Goal: Complete application form

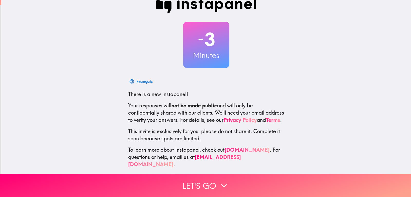
scroll to position [17, 0]
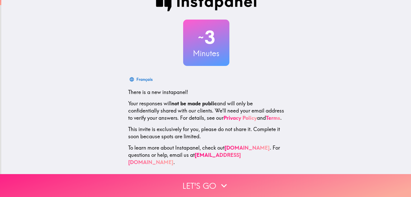
click at [212, 178] on button "Let's go" at bounding box center [205, 185] width 411 height 23
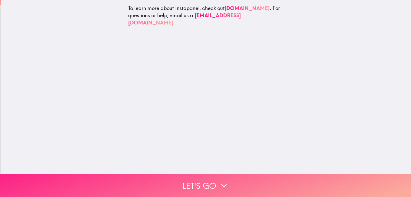
scroll to position [0, 0]
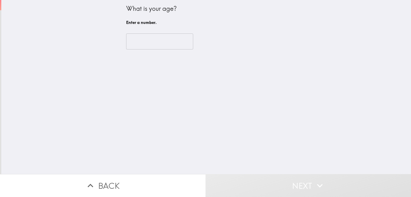
click at [151, 44] on input "number" at bounding box center [159, 41] width 67 height 16
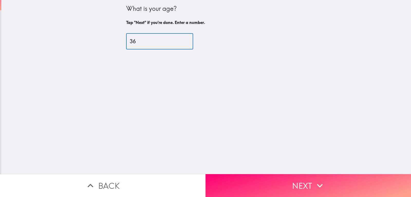
click at [179, 39] on input "36" at bounding box center [159, 41] width 67 height 16
click at [179, 39] on input "37" at bounding box center [159, 41] width 67 height 16
click at [179, 39] on input "38" at bounding box center [159, 41] width 67 height 16
click at [179, 39] on input "39" at bounding box center [159, 41] width 67 height 16
click at [179, 39] on input "40" at bounding box center [159, 41] width 67 height 16
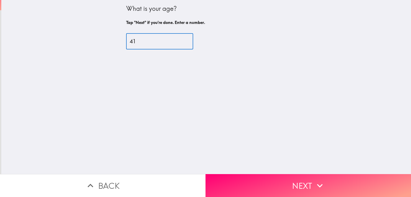
click at [179, 39] on input "41" at bounding box center [159, 41] width 67 height 16
click at [179, 39] on input "42" at bounding box center [159, 41] width 67 height 16
click at [179, 39] on input "43" at bounding box center [159, 41] width 67 height 16
click at [179, 39] on input "52" at bounding box center [159, 41] width 67 height 16
click at [179, 39] on input "53" at bounding box center [159, 41] width 67 height 16
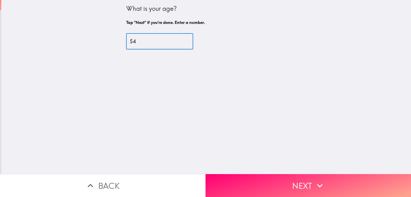
click at [179, 39] on input "54" at bounding box center [159, 41] width 67 height 16
type input "55"
click at [179, 39] on input "55" at bounding box center [159, 41] width 67 height 16
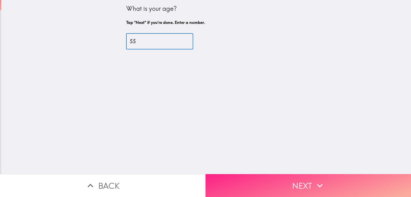
click at [283, 182] on button "Next" at bounding box center [309, 185] width 206 height 23
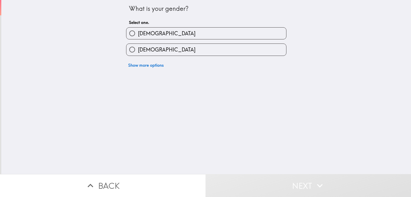
click at [169, 47] on label "[DEMOGRAPHIC_DATA]" at bounding box center [207, 50] width 160 height 12
click at [138, 47] on input "[DEMOGRAPHIC_DATA]" at bounding box center [133, 50] width 12 height 12
radio input "true"
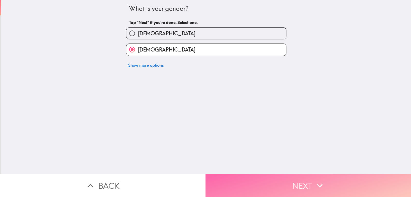
click at [303, 179] on button "Next" at bounding box center [309, 185] width 206 height 23
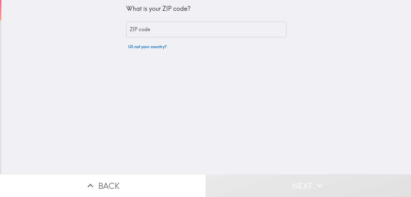
click at [150, 32] on input "ZIP code" at bounding box center [206, 30] width 160 height 16
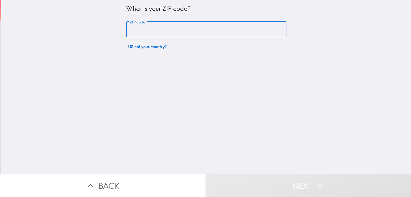
type input "77035"
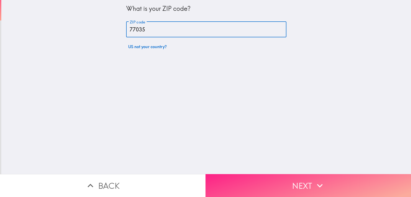
click at [296, 186] on button "Next" at bounding box center [309, 185] width 206 height 23
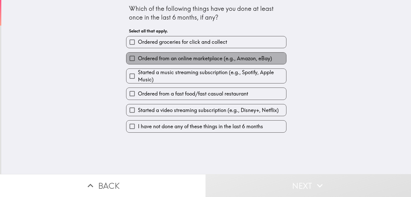
click at [147, 58] on span "Ordered from an online marketplace (e.g., Amazon, eBay)" at bounding box center [205, 58] width 134 height 7
click at [138, 58] on input "Ordered from an online marketplace (e.g., Amazon, eBay)" at bounding box center [133, 58] width 12 height 12
checkbox input "true"
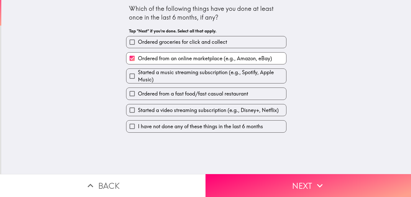
click at [172, 92] on span "Ordered from a fast food/fast casual restaurant" at bounding box center [193, 93] width 110 height 7
click at [138, 92] on input "Ordered from a fast food/fast casual restaurant" at bounding box center [133, 94] width 12 height 12
checkbox input "true"
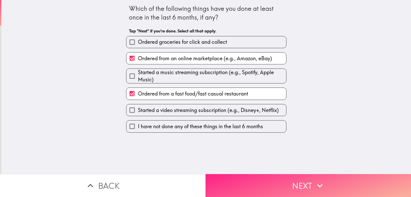
click at [288, 176] on button "Next" at bounding box center [309, 185] width 206 height 23
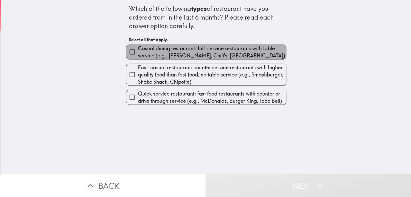
click at [163, 53] on span "Casual dining restaurant: full-service restaurants with table service (e.g., [P…" at bounding box center [212, 52] width 148 height 14
click at [138, 53] on input "Casual dining restaurant: full-service restaurants with table service (e.g., [P…" at bounding box center [133, 52] width 12 height 12
checkbox input "true"
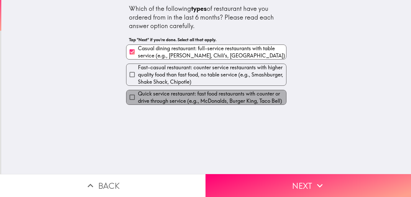
click at [167, 93] on span "Quick service restaurant: fast food restaurants with counter or drive through s…" at bounding box center [212, 97] width 148 height 14
click at [138, 93] on input "Quick service restaurant: fast food restaurants with counter or drive through s…" at bounding box center [133, 97] width 12 height 12
checkbox input "true"
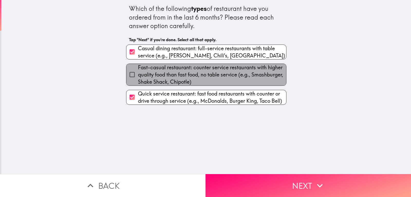
click at [184, 81] on span "Fast-casual restaurant: counter service restaurants with higher quality food th…" at bounding box center [212, 75] width 148 height 22
click at [138, 80] on input "Fast-casual restaurant: counter service restaurants with higher quality food th…" at bounding box center [133, 75] width 12 height 12
checkbox input "true"
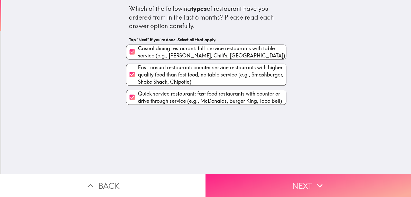
click at [267, 182] on button "Next" at bounding box center [309, 185] width 206 height 23
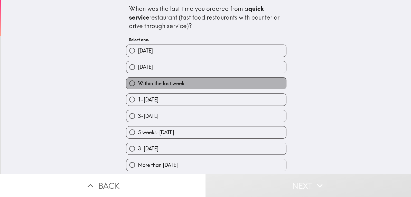
click at [207, 86] on label "Within the last week" at bounding box center [207, 83] width 160 height 12
click at [138, 86] on input "Within the last week" at bounding box center [133, 83] width 12 height 12
radio input "true"
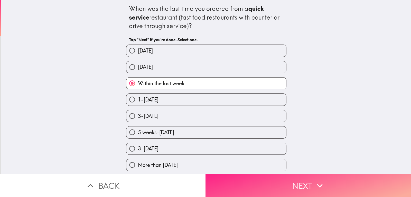
click at [276, 179] on button "Next" at bounding box center [309, 185] width 206 height 23
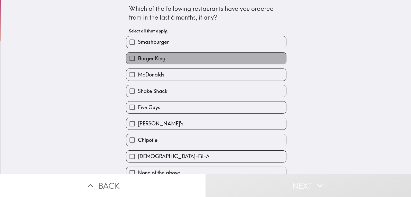
click at [176, 57] on label "Burger King" at bounding box center [207, 58] width 160 height 12
click at [138, 57] on input "Burger King" at bounding box center [133, 58] width 12 height 12
checkbox input "true"
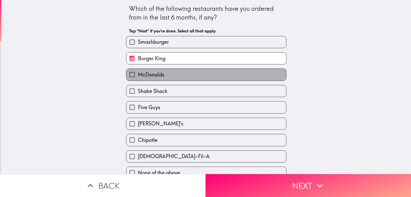
click at [179, 75] on label "McDonalds" at bounding box center [207, 75] width 160 height 12
click at [138, 75] on input "McDonalds" at bounding box center [133, 75] width 12 height 12
checkbox input "true"
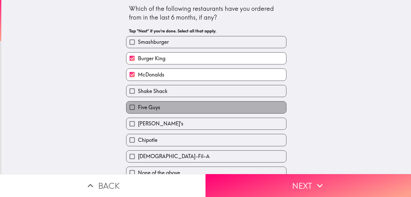
click at [181, 105] on label "Five Guys" at bounding box center [207, 107] width 160 height 12
click at [138, 105] on input "Five Guys" at bounding box center [133, 107] width 12 height 12
checkbox input "true"
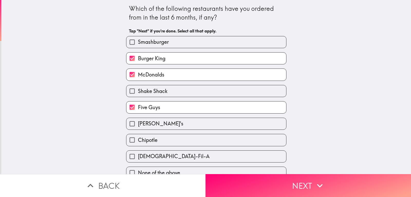
click at [197, 156] on label "[DEMOGRAPHIC_DATA]-Fil-A" at bounding box center [207, 156] width 160 height 12
click at [138, 156] on input "[DEMOGRAPHIC_DATA]-Fil-A" at bounding box center [133, 156] width 12 height 12
checkbox input "true"
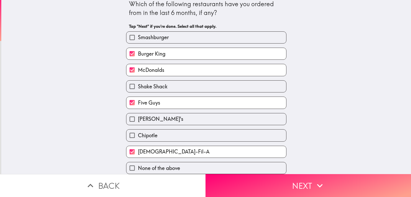
scroll to position [8, 0]
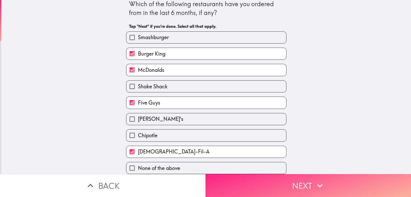
click at [300, 184] on button "Next" at bounding box center [309, 185] width 206 height 23
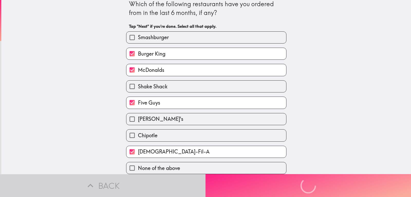
scroll to position [0, 0]
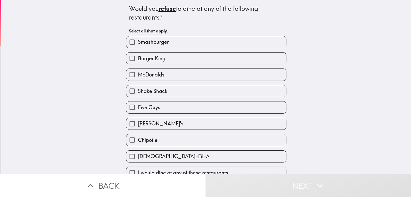
scroll to position [8, 0]
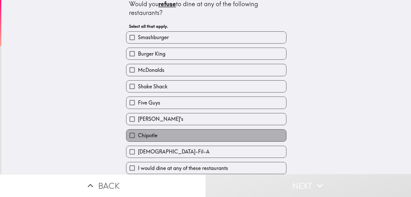
click at [177, 130] on label "Chipotle" at bounding box center [207, 135] width 160 height 12
click at [138, 130] on input "Chipotle" at bounding box center [133, 135] width 12 height 12
checkbox input "true"
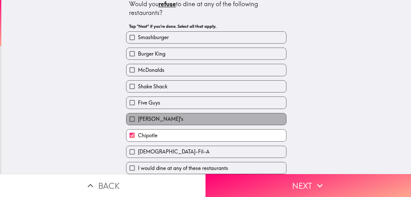
click at [181, 115] on label "[PERSON_NAME]'s" at bounding box center [207, 119] width 160 height 12
click at [138, 115] on input "[PERSON_NAME]'s" at bounding box center [133, 119] width 12 height 12
checkbox input "true"
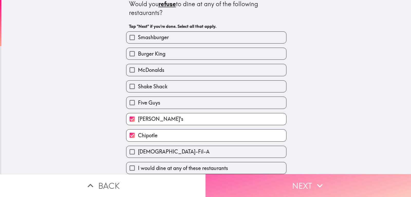
click at [298, 182] on button "Next" at bounding box center [309, 185] width 206 height 23
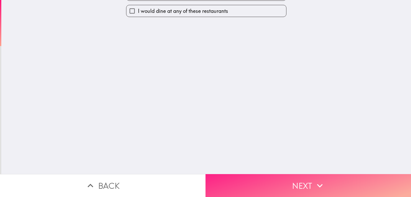
scroll to position [0, 0]
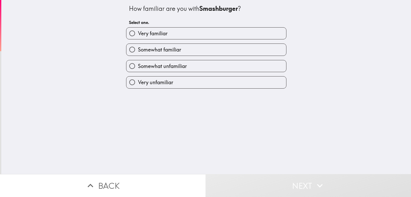
click at [156, 38] on label "Very familiar" at bounding box center [207, 34] width 160 height 12
click at [138, 38] on input "Very familiar" at bounding box center [133, 34] width 12 height 12
radio input "true"
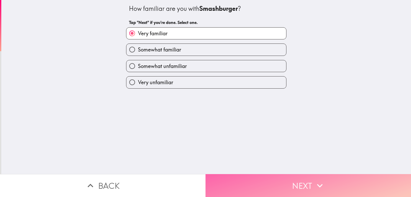
click at [286, 174] on button "Next" at bounding box center [309, 185] width 206 height 23
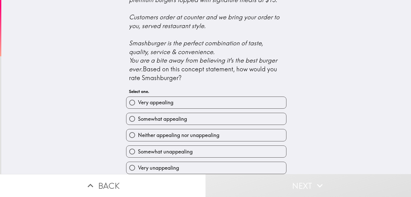
scroll to position [211, 0]
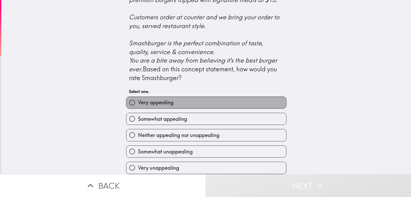
click at [164, 99] on span "Very appealing" at bounding box center [155, 102] width 35 height 7
click at [138, 97] on input "Very appealing" at bounding box center [133, 103] width 12 height 12
radio input "true"
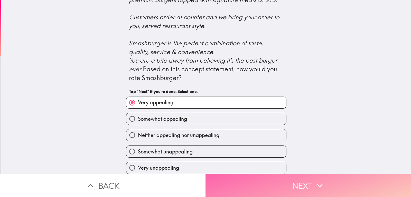
click at [314, 180] on icon "button" at bounding box center [319, 185] width 11 height 11
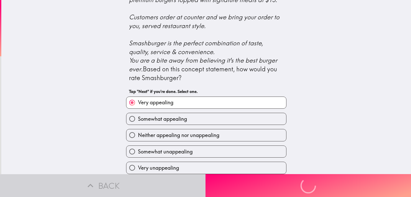
scroll to position [0, 0]
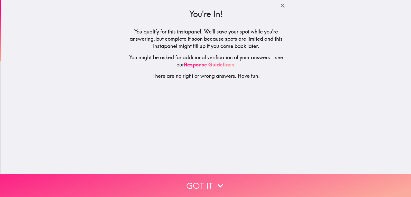
click at [203, 184] on button "Got it" at bounding box center [205, 185] width 411 height 23
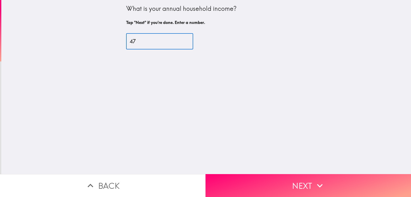
click at [179, 39] on input "47" at bounding box center [159, 41] width 67 height 16
drag, startPoint x: 179, startPoint y: 39, endPoint x: 169, endPoint y: 41, distance: 10.0
click at [179, 39] on input "62" at bounding box center [159, 41] width 67 height 16
click at [155, 42] on input "62" at bounding box center [159, 41] width 67 height 16
type input "6"
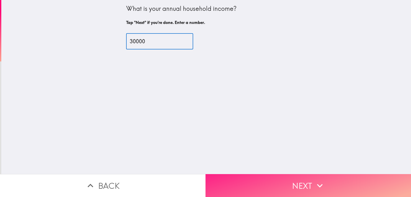
type input "30000"
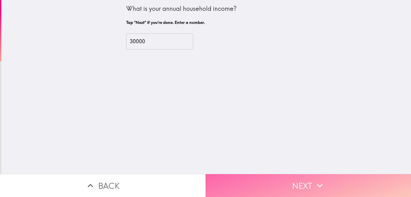
click at [289, 174] on button "Next" at bounding box center [309, 185] width 206 height 23
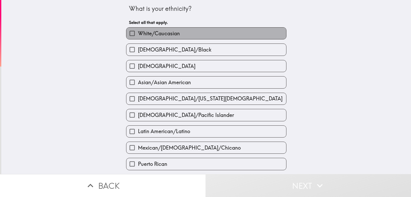
click at [210, 34] on label "White/Caucasian" at bounding box center [207, 34] width 160 height 12
click at [138, 34] on input "White/Caucasian" at bounding box center [133, 34] width 12 height 12
checkbox input "true"
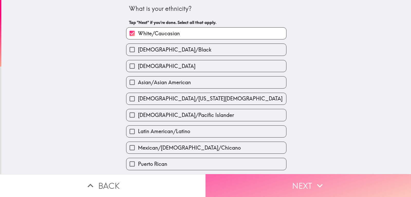
click at [284, 186] on button "Next" at bounding box center [309, 185] width 206 height 23
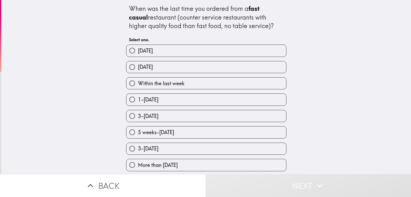
click at [203, 132] on label "5 weeks-[DATE]" at bounding box center [207, 132] width 160 height 12
click at [138, 132] on input "5 weeks-[DATE]" at bounding box center [133, 132] width 12 height 12
radio input "true"
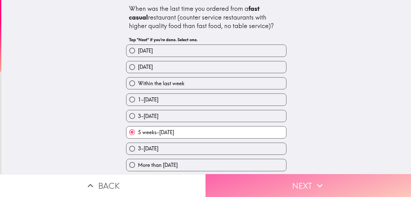
click at [287, 183] on button "Next" at bounding box center [309, 185] width 206 height 23
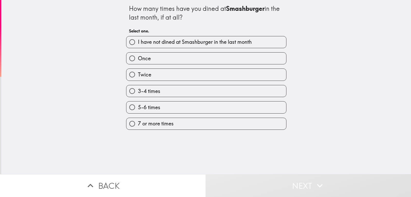
click at [188, 43] on span "I have not dined at Smashburger in the last month" at bounding box center [195, 41] width 114 height 7
click at [138, 43] on input "I have not dined at Smashburger in the last month" at bounding box center [133, 42] width 12 height 12
radio input "true"
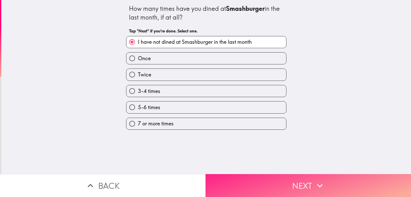
click at [289, 179] on button "Next" at bounding box center [309, 185] width 206 height 23
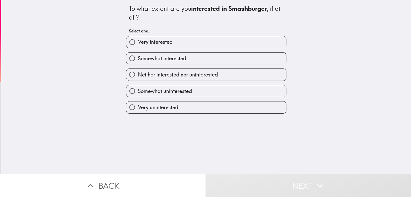
click at [168, 42] on span "Very interested" at bounding box center [155, 41] width 35 height 7
click at [138, 42] on input "Very interested" at bounding box center [133, 42] width 12 height 12
radio input "true"
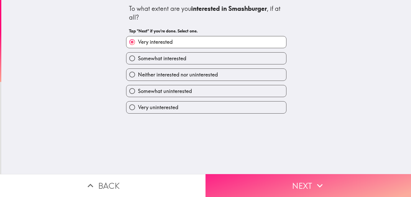
click at [247, 178] on button "Next" at bounding box center [309, 185] width 206 height 23
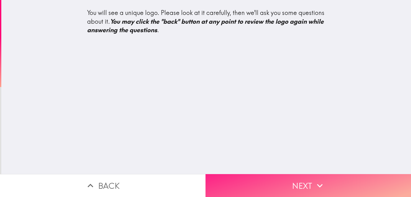
click at [297, 185] on button "Next" at bounding box center [309, 185] width 206 height 23
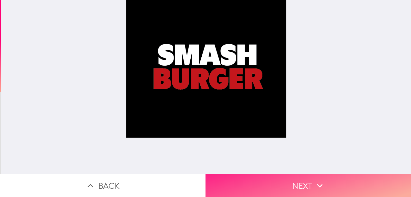
click at [305, 174] on button "Next" at bounding box center [309, 185] width 206 height 23
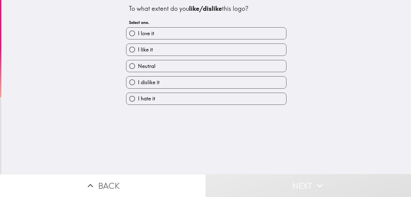
click at [149, 45] on label "I like it" at bounding box center [207, 50] width 160 height 12
click at [138, 45] on input "I like it" at bounding box center [133, 50] width 12 height 12
radio input "true"
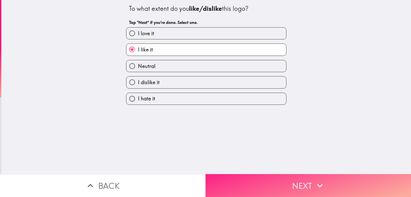
click at [264, 181] on button "Next" at bounding box center [309, 185] width 206 height 23
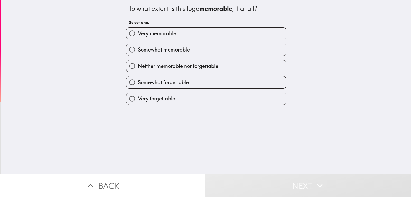
click at [184, 50] on span "Somewhat memorable" at bounding box center [164, 49] width 52 height 7
click at [138, 50] on input "Somewhat memorable" at bounding box center [133, 50] width 12 height 12
radio input "true"
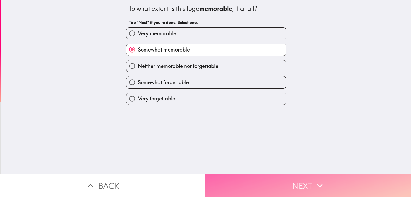
click at [269, 175] on button "Next" at bounding box center [309, 185] width 206 height 23
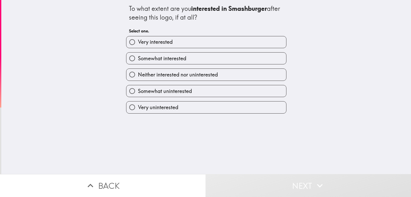
click at [212, 74] on span "Neither interested nor uninterested" at bounding box center [178, 74] width 80 height 7
click at [138, 74] on input "Neither interested nor uninterested" at bounding box center [133, 75] width 12 height 12
radio input "true"
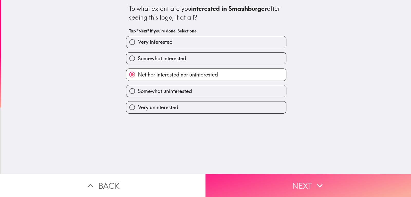
click at [269, 177] on button "Next" at bounding box center [309, 185] width 206 height 23
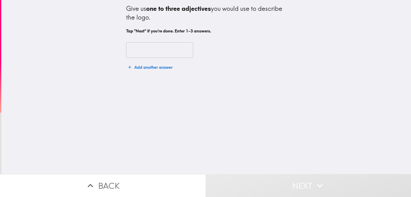
click at [131, 49] on input "text" at bounding box center [159, 50] width 67 height 16
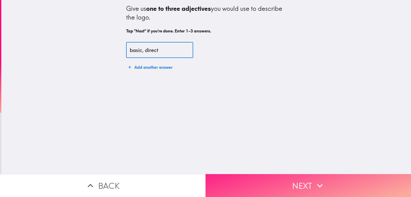
type input "basic, direct"
click at [272, 182] on button "Next" at bounding box center [309, 185] width 206 height 23
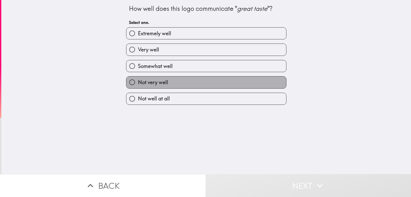
click at [187, 81] on label "Not very well" at bounding box center [207, 82] width 160 height 12
click at [138, 81] on input "Not very well" at bounding box center [133, 82] width 12 height 12
radio input "true"
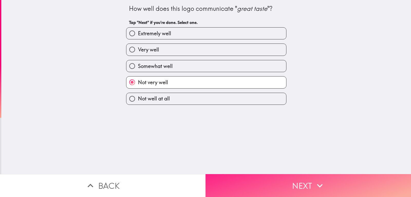
click at [279, 178] on button "Next" at bounding box center [309, 185] width 206 height 23
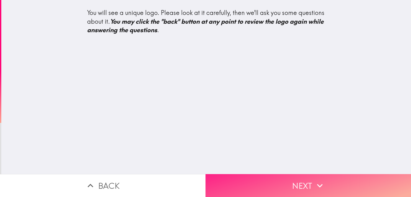
click at [275, 179] on button "Next" at bounding box center [309, 185] width 206 height 23
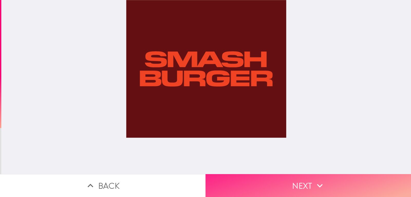
click at [307, 178] on button "Next" at bounding box center [309, 185] width 206 height 23
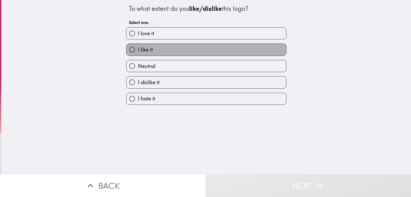
click at [151, 51] on label "I like it" at bounding box center [207, 50] width 160 height 12
click at [138, 51] on input "I like it" at bounding box center [133, 50] width 12 height 12
radio input "true"
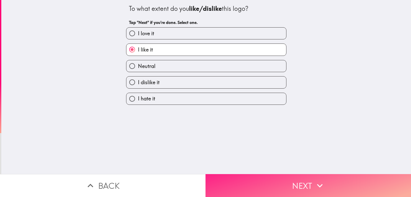
click at [298, 176] on button "Next" at bounding box center [309, 185] width 206 height 23
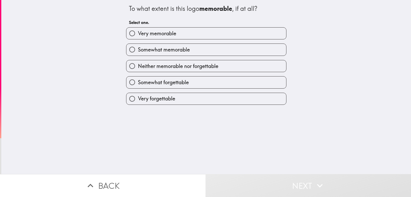
click at [194, 50] on label "Somewhat memorable" at bounding box center [207, 50] width 160 height 12
click at [138, 50] on input "Somewhat memorable" at bounding box center [133, 50] width 12 height 12
radio input "true"
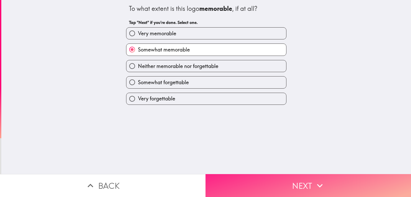
click at [264, 178] on button "Next" at bounding box center [309, 185] width 206 height 23
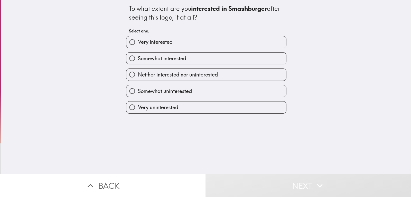
click at [192, 61] on label "Somewhat interested" at bounding box center [207, 58] width 160 height 12
click at [138, 61] on input "Somewhat interested" at bounding box center [133, 58] width 12 height 12
radio input "true"
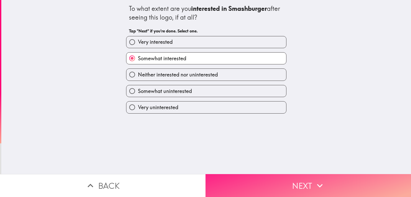
click at [278, 182] on button "Next" at bounding box center [309, 185] width 206 height 23
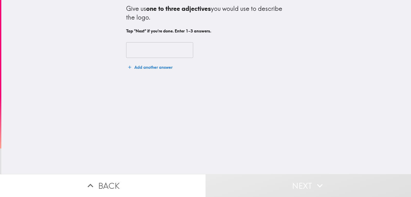
click at [142, 49] on input "text" at bounding box center [159, 50] width 67 height 16
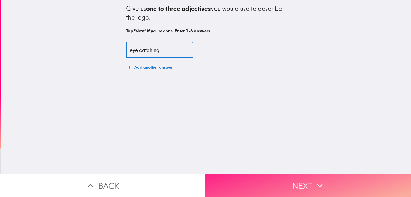
type input "eye catching"
click at [295, 182] on button "Next" at bounding box center [309, 185] width 206 height 23
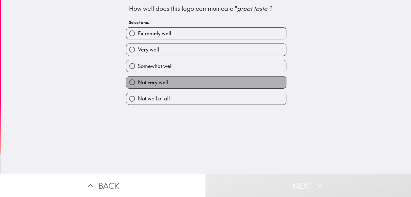
click at [178, 83] on label "Not very well" at bounding box center [207, 82] width 160 height 12
click at [138, 83] on input "Not very well" at bounding box center [133, 82] width 12 height 12
radio input "true"
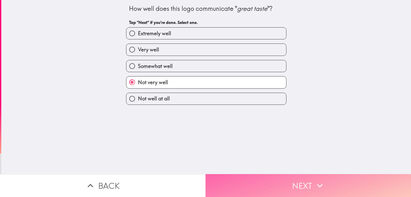
click at [280, 180] on button "Next" at bounding box center [309, 185] width 206 height 23
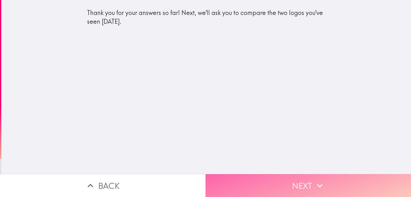
click at [277, 177] on button "Next" at bounding box center [309, 185] width 206 height 23
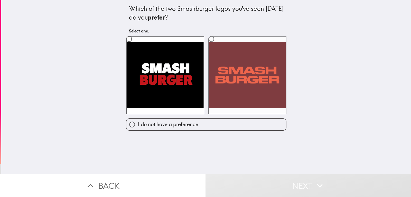
click at [223, 55] on label at bounding box center [248, 75] width 78 height 78
click at [217, 45] on input "radio" at bounding box center [212, 39] width 12 height 12
radio input "true"
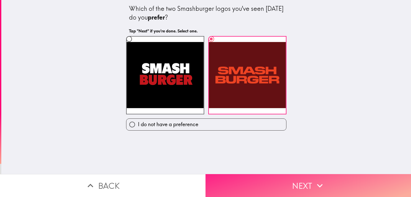
click at [284, 176] on button "Next" at bounding box center [309, 185] width 206 height 23
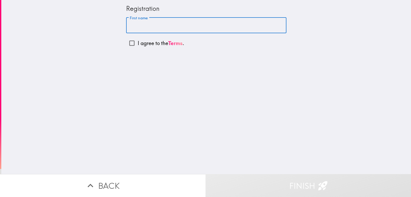
click at [155, 27] on input "First name" at bounding box center [206, 25] width 160 height 16
type input "[PERSON_NAME]"
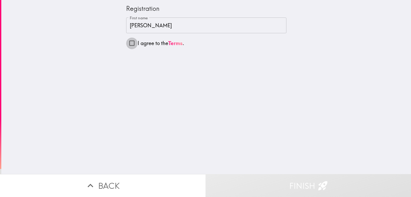
click at [128, 43] on input "I agree to the Terms ." at bounding box center [132, 43] width 12 height 12
checkbox input "true"
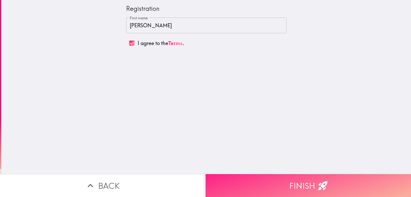
click at [290, 176] on button "Finish" at bounding box center [309, 185] width 206 height 23
